Goal: Transaction & Acquisition: Purchase product/service

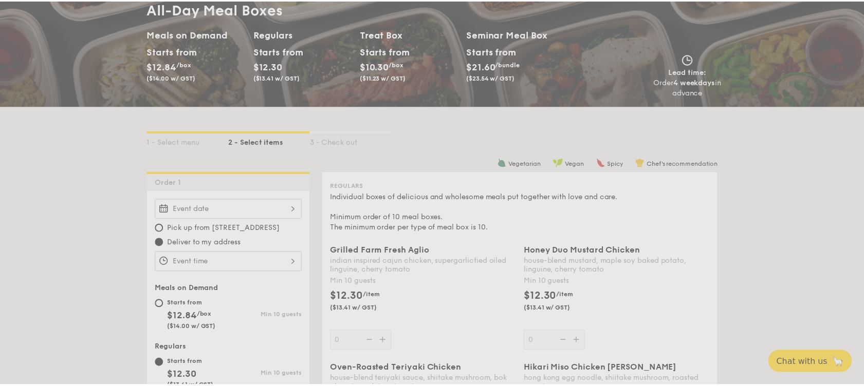
scroll to position [138, 0]
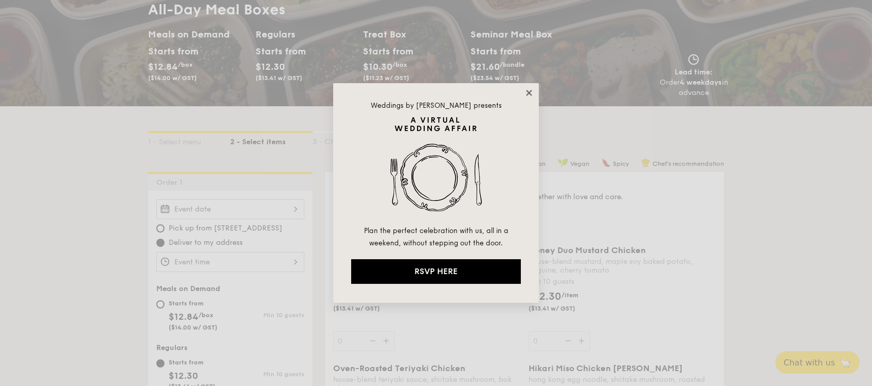
click at [527, 93] on icon at bounding box center [528, 92] width 9 height 9
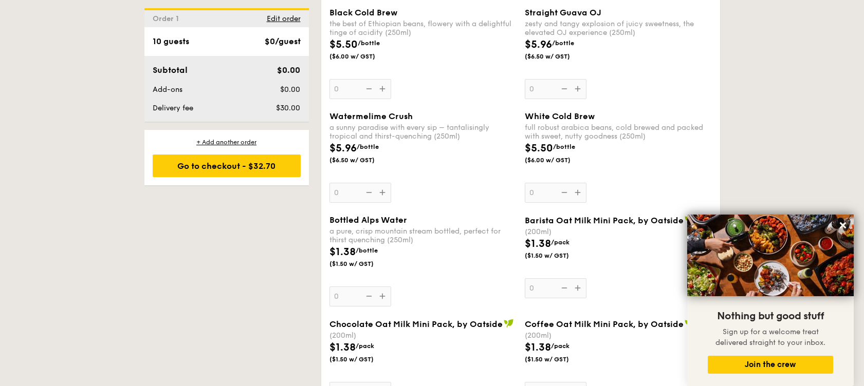
scroll to position [2353, 0]
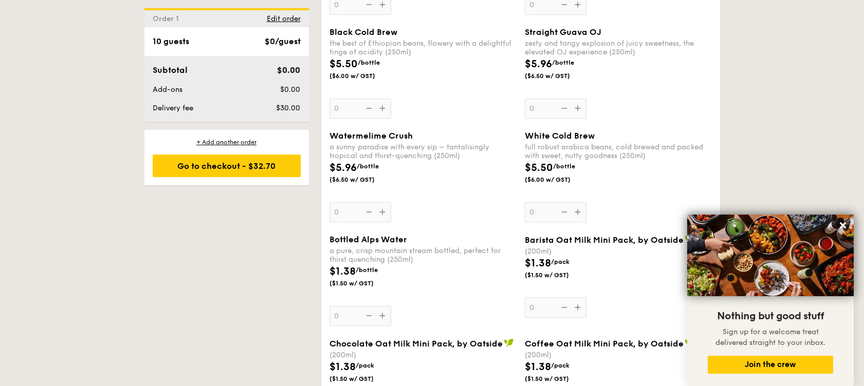
drag, startPoint x: 376, startPoint y: 176, endPoint x: 331, endPoint y: 137, distance: 59.7
click at [331, 137] on div "Watermelime Crush a sunny paradise with every sip – tantalisingly tropical and …" at bounding box center [422, 176] width 187 height 91
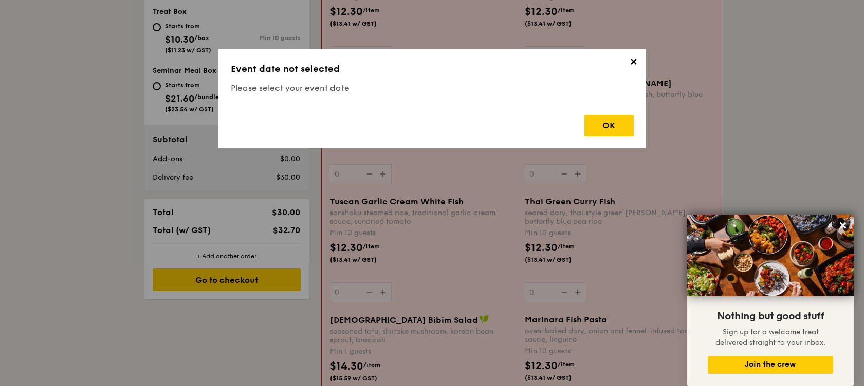
scroll to position [295, 0]
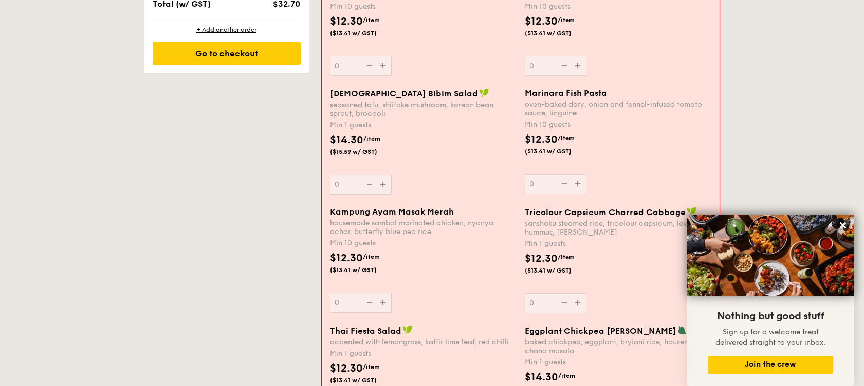
click at [431, 233] on div "housemade sambal marinated chicken, nyonya achar, butterfly blue pea rice" at bounding box center [423, 227] width 187 height 17
click at [392, 293] on input "0" at bounding box center [361, 303] width 62 height 20
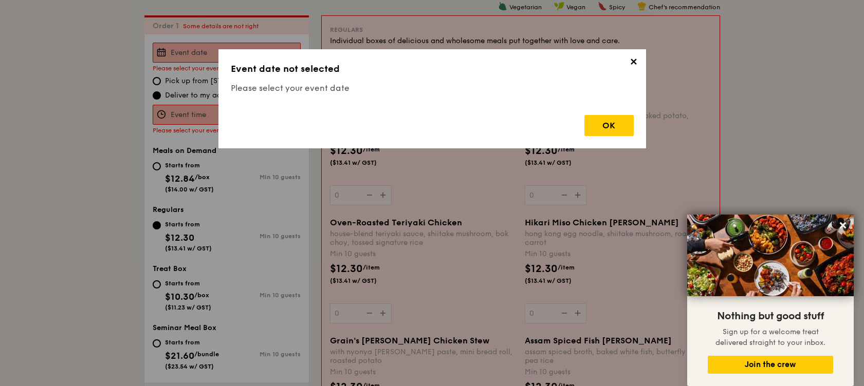
click at [629, 64] on span "✕" at bounding box center [633, 64] width 14 height 14
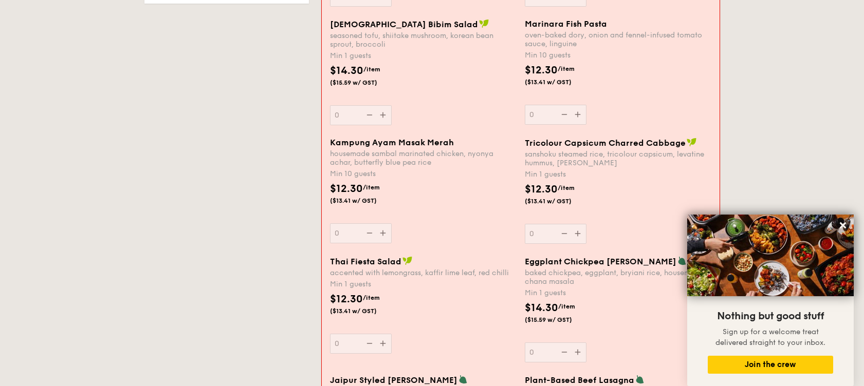
click at [452, 223] on div "Kampung Ayam Masak Merah housemade sambal marinated chicken, nyonya achar, butt…" at bounding box center [423, 191] width 187 height 106
click at [392, 224] on input "0" at bounding box center [361, 234] width 62 height 20
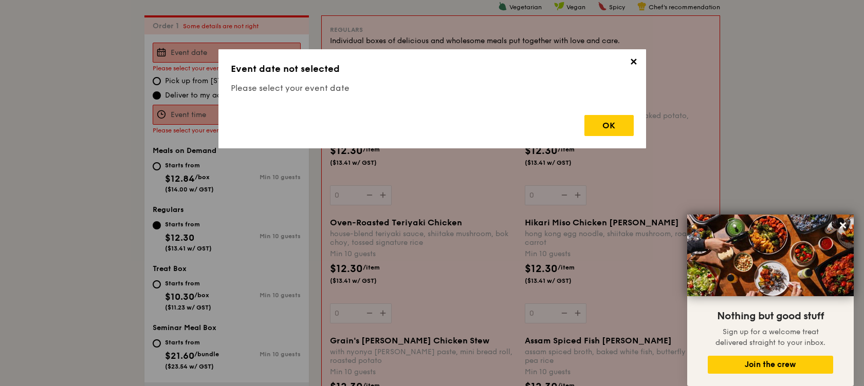
click at [631, 65] on span "✕" at bounding box center [633, 64] width 14 height 14
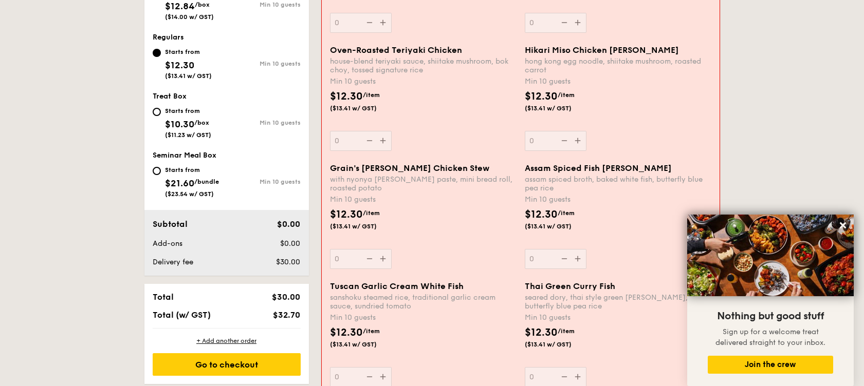
scroll to position [364, 0]
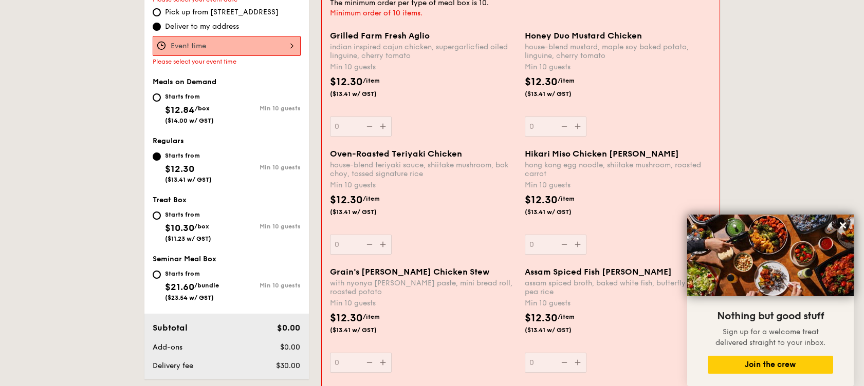
click at [159, 279] on div "Starts from $21.60 /bundle ($23.54 w/ GST)" at bounding box center [190, 285] width 74 height 34
click at [159, 279] on input "Starts from $21.60 /bundle ($23.54 w/ GST) Min 10 guests" at bounding box center [157, 275] width 8 height 8
radio input "true"
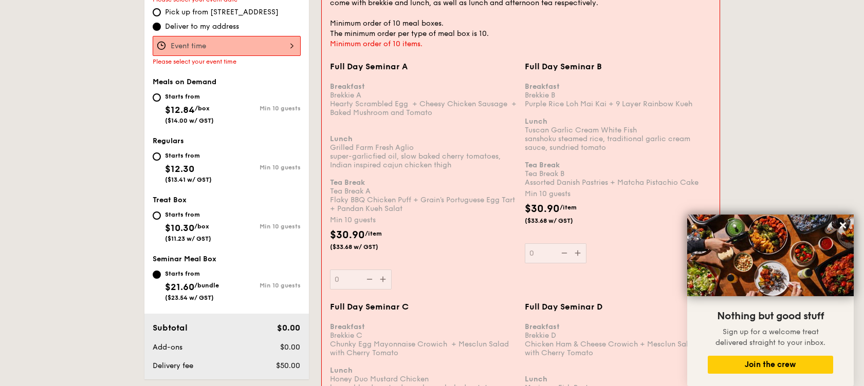
click at [153, 214] on div "Starts from $10.30 /box ($11.23 w/ GST)" at bounding box center [190, 226] width 74 height 34
click at [153, 214] on input "Starts from $10.30 /box ($11.23 w/ GST) Min 10 guests" at bounding box center [157, 216] width 8 height 8
radio input "true"
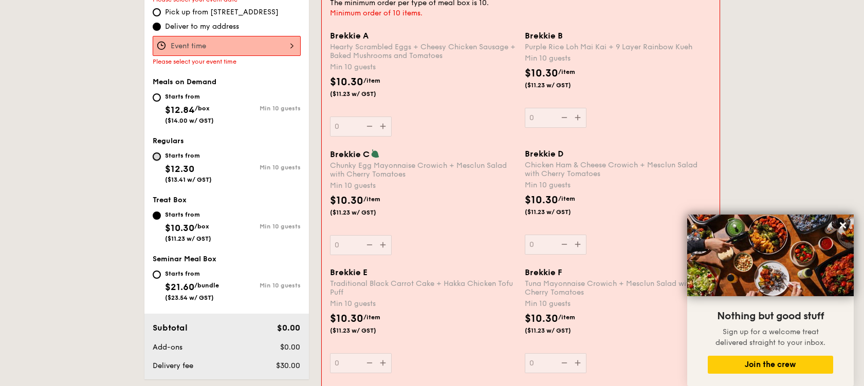
click at [157, 156] on input "Starts from $12.30 ($13.41 w/ GST) Min 10 guests" at bounding box center [157, 157] width 8 height 8
radio input "true"
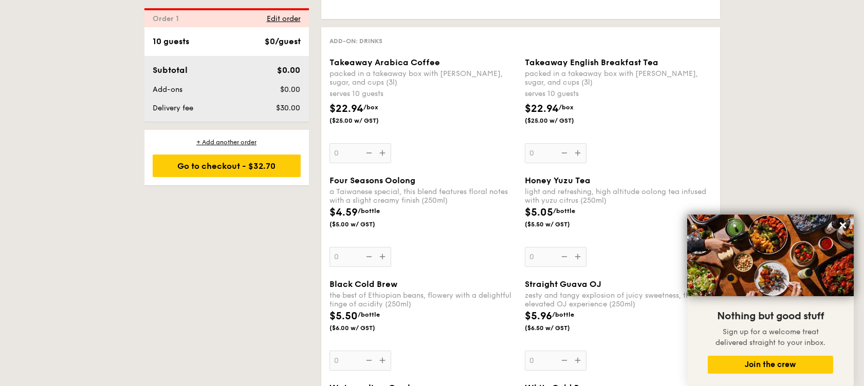
scroll to position [2232, 0]
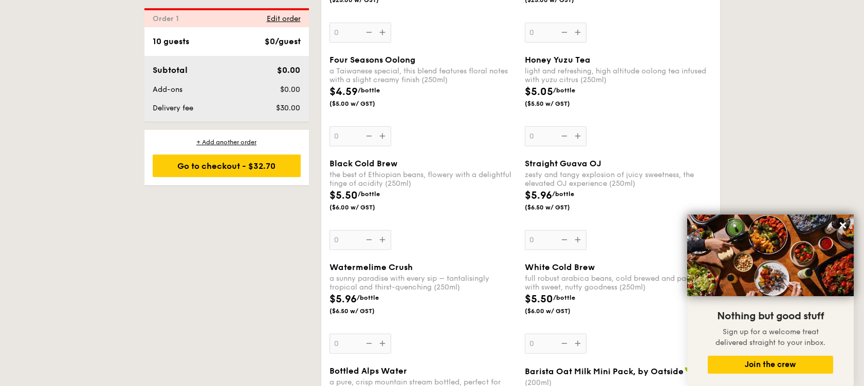
drag, startPoint x: 413, startPoint y: 276, endPoint x: 357, endPoint y: 278, distance: 56.0
click at [357, 272] on div "Watermelime Crush" at bounding box center [422, 268] width 187 height 10
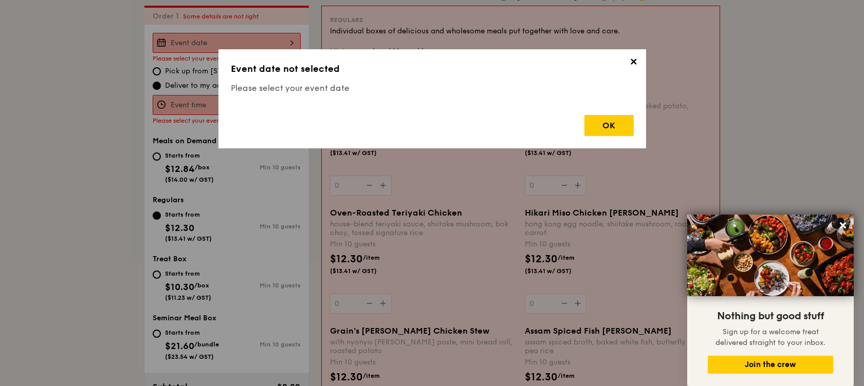
scroll to position [295, 0]
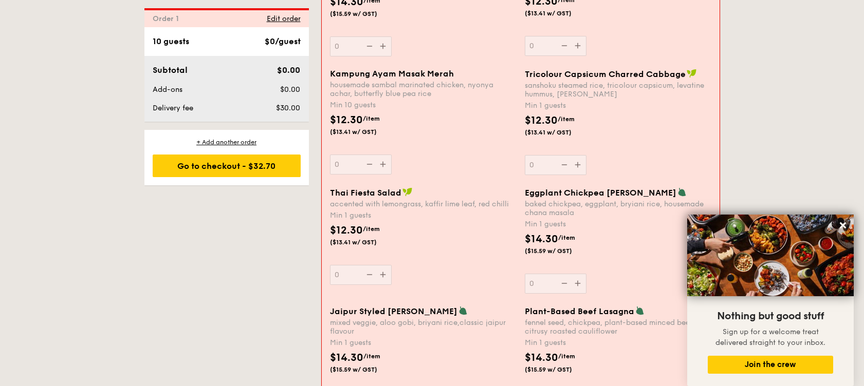
click at [459, 243] on div "$12.30 /item ($13.41 w/ GST)" at bounding box center [423, 241] width 195 height 36
click at [392, 265] on input "0" at bounding box center [361, 275] width 62 height 20
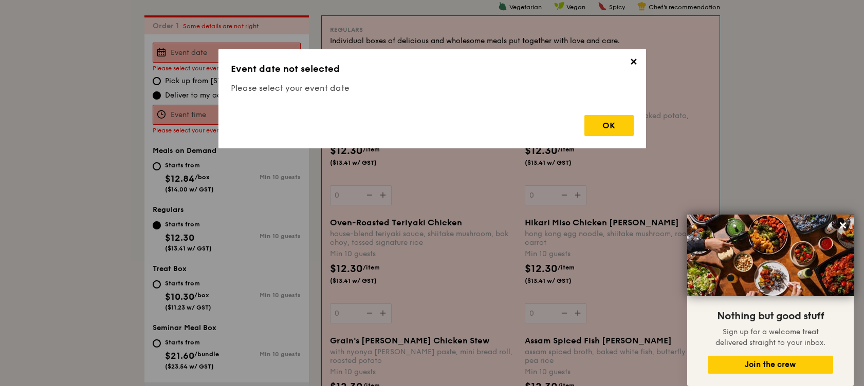
click at [634, 64] on span "✕" at bounding box center [633, 64] width 14 height 14
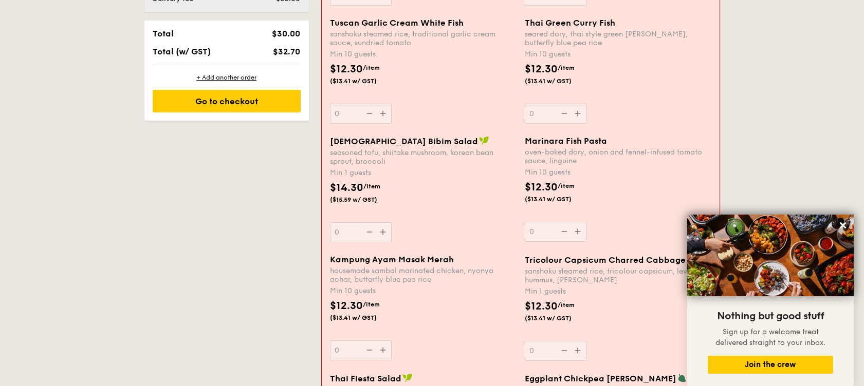
scroll to position [987, 0]
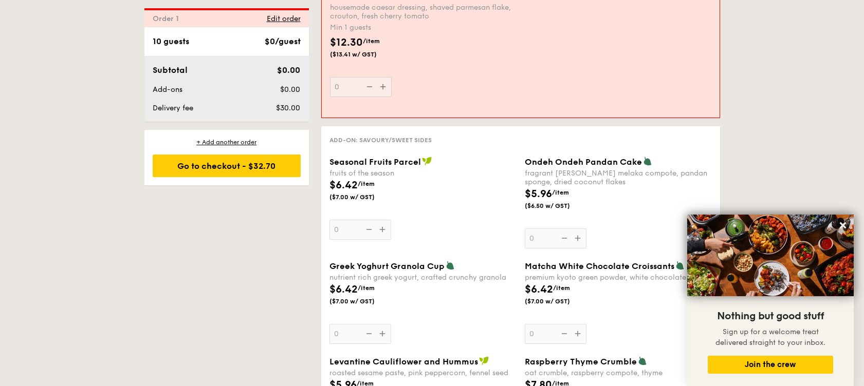
scroll to position [1471, 0]
click at [749, 151] on div "1 - Select menu 2 - Select items 3 - Check out Order 1 Some details are not rig…" at bounding box center [432, 157] width 864 height 2769
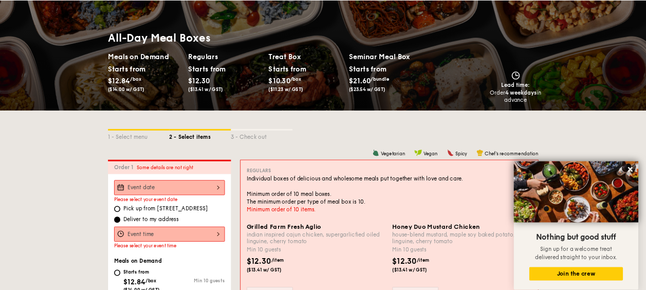
scroll to position [0, 0]
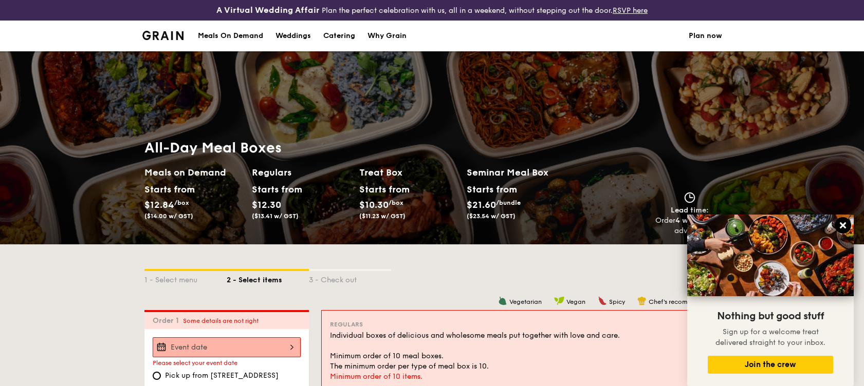
click at [845, 228] on icon at bounding box center [842, 225] width 9 height 9
